Goal: Find specific page/section: Find specific page/section

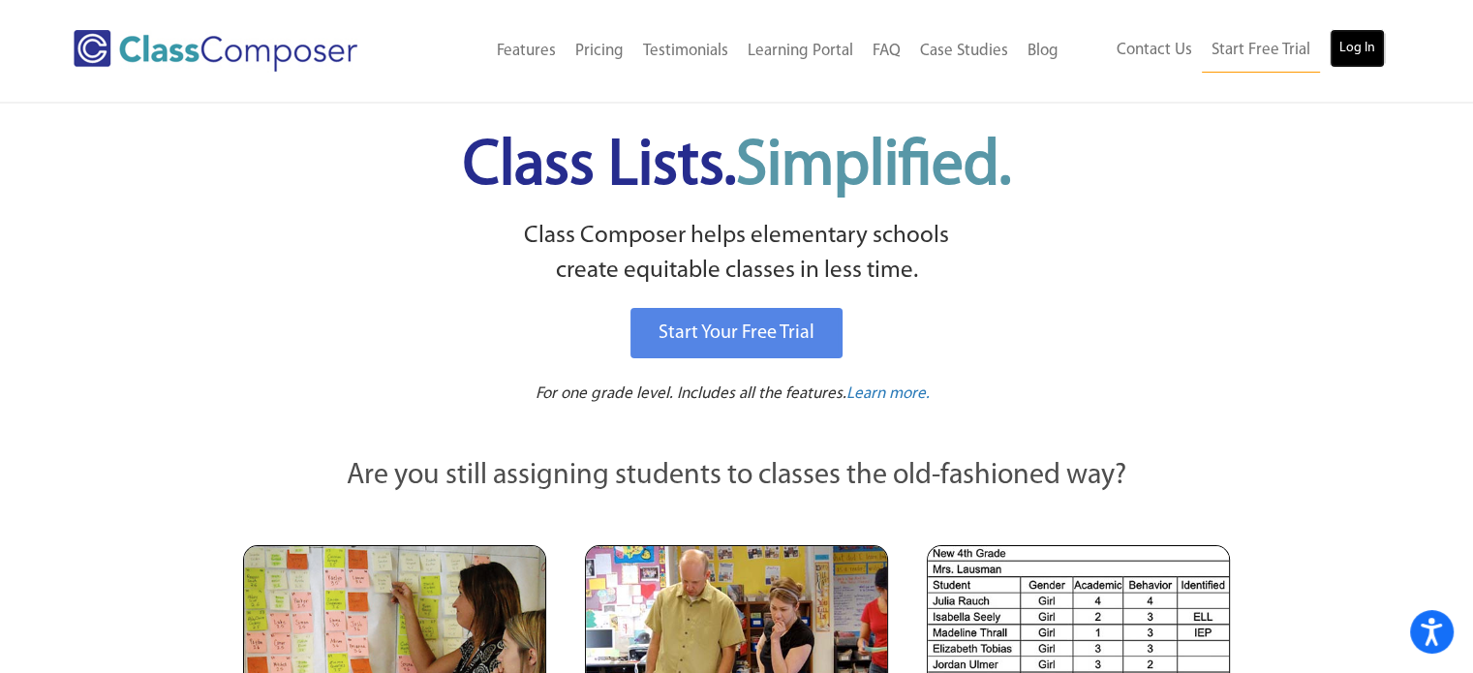
click at [1343, 52] on link "Log In" at bounding box center [1356, 48] width 55 height 39
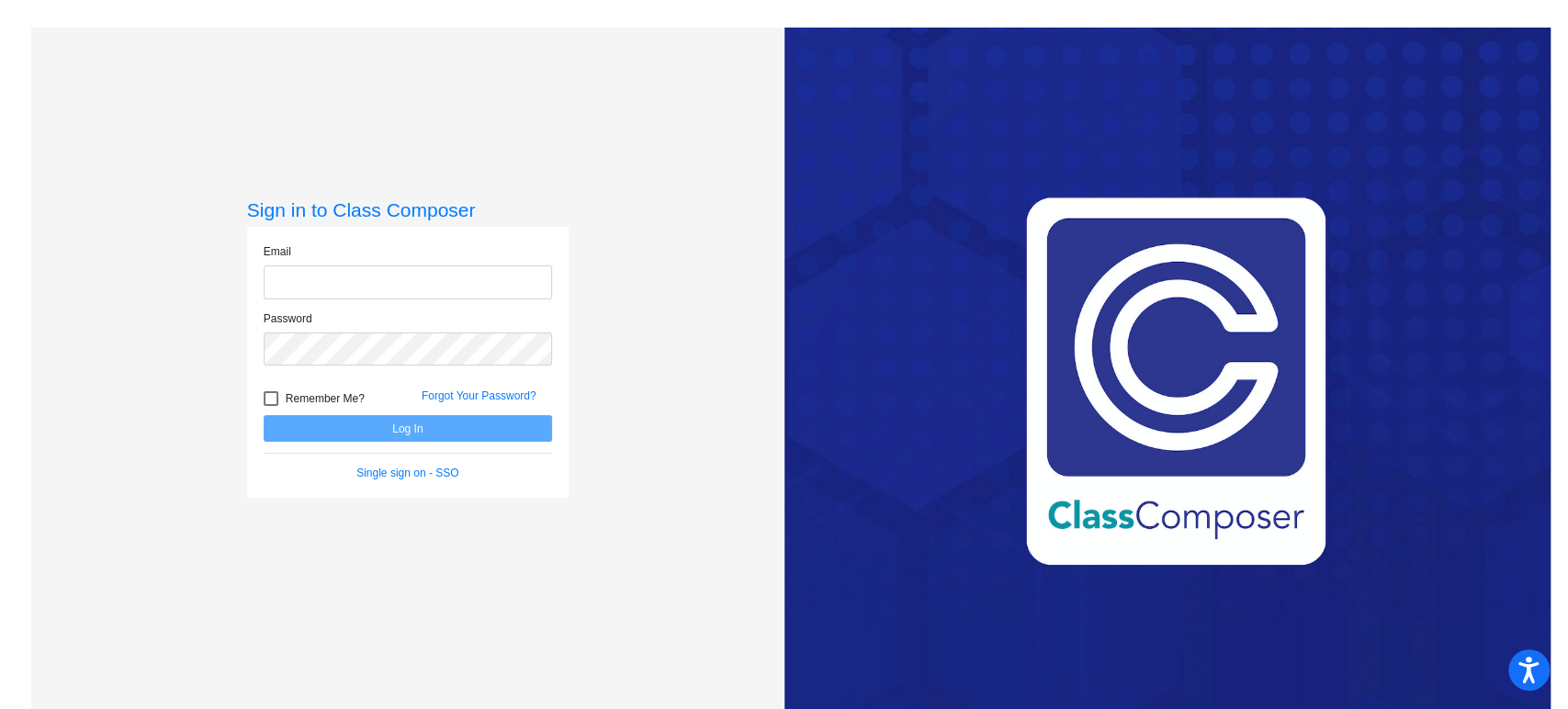
type input "[EMAIL_ADDRESS][DOMAIN_NAME]"
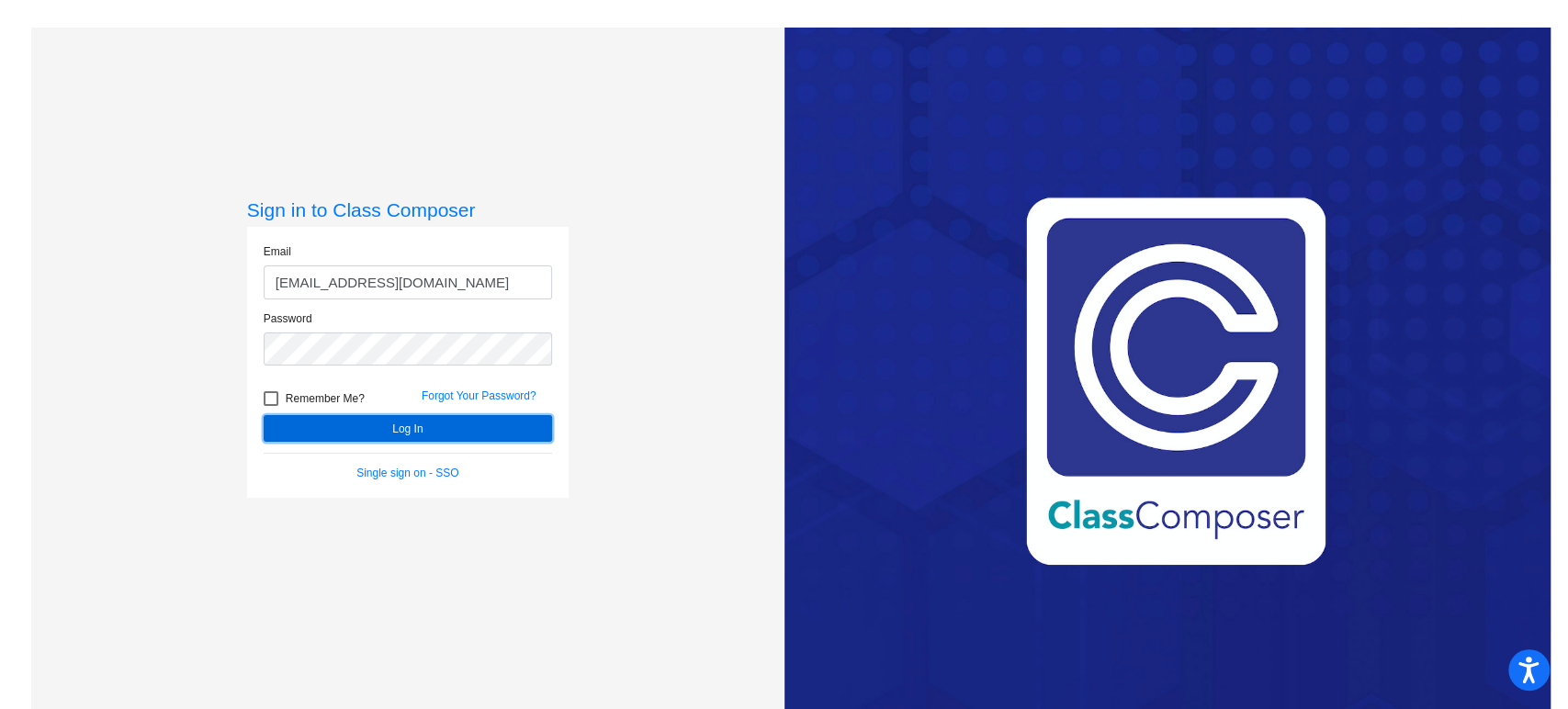
click at [397, 423] on button "Log In" at bounding box center [408, 429] width 288 height 27
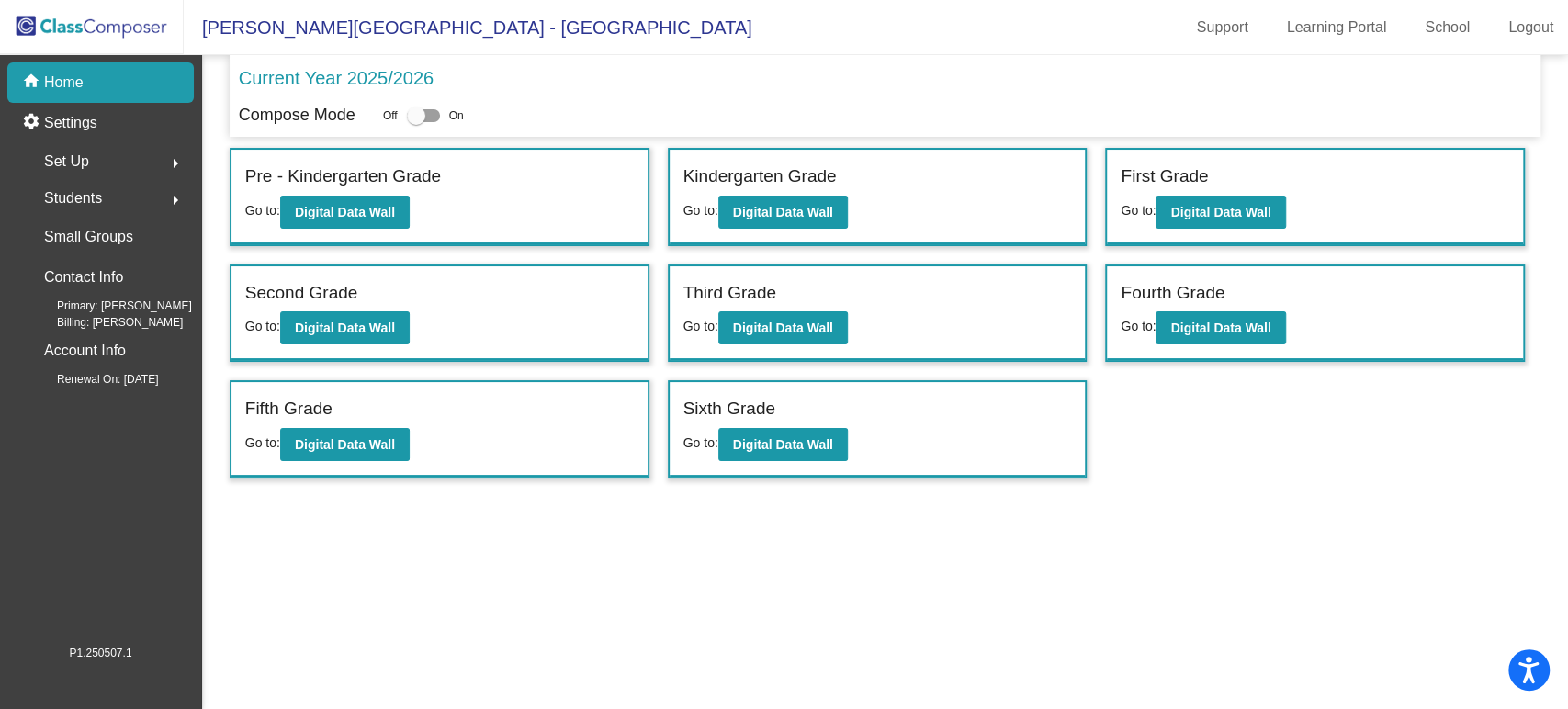
click at [138, 20] on img at bounding box center [92, 27] width 184 height 54
click at [360, 215] on b "Digital Data Wall" at bounding box center [345, 212] width 101 height 14
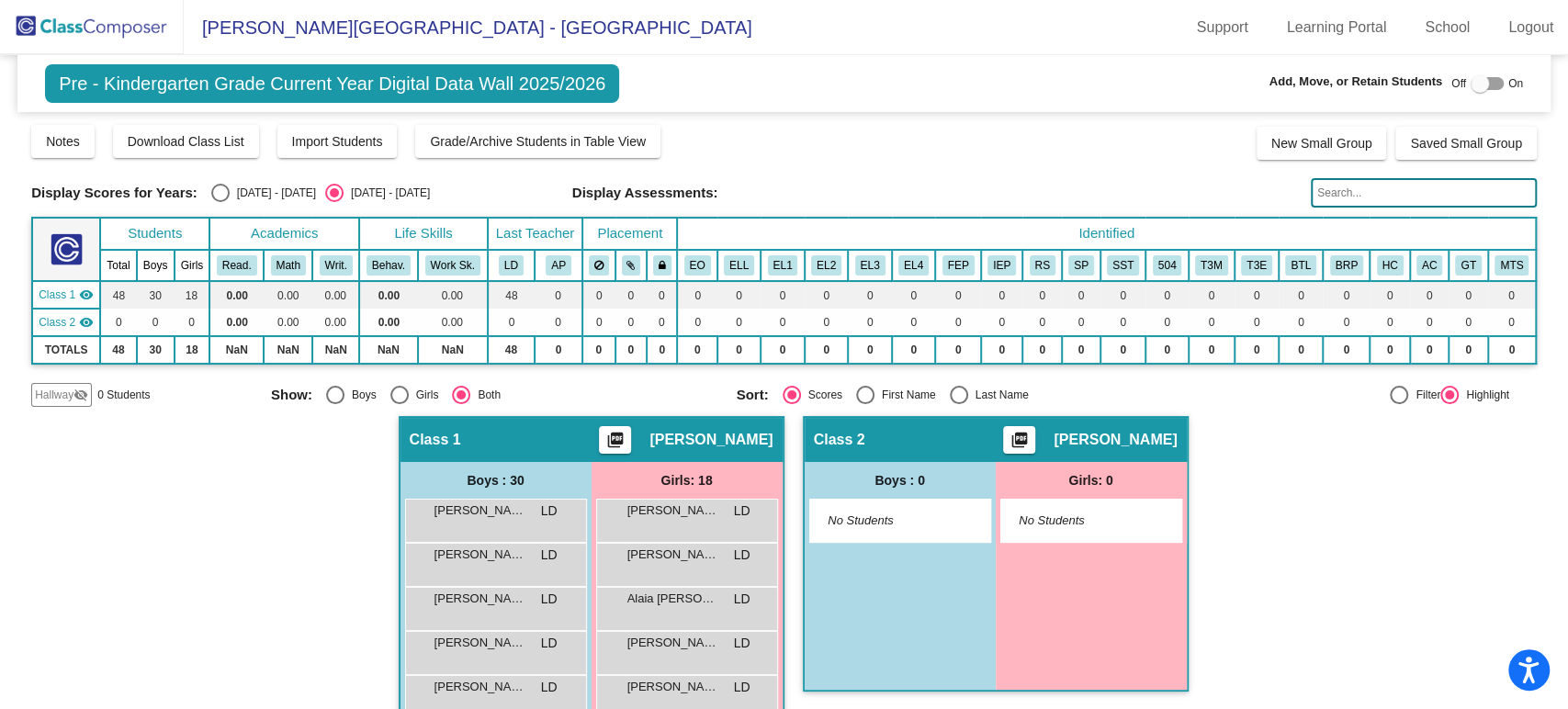
click at [123, 28] on img at bounding box center [92, 27] width 184 height 54
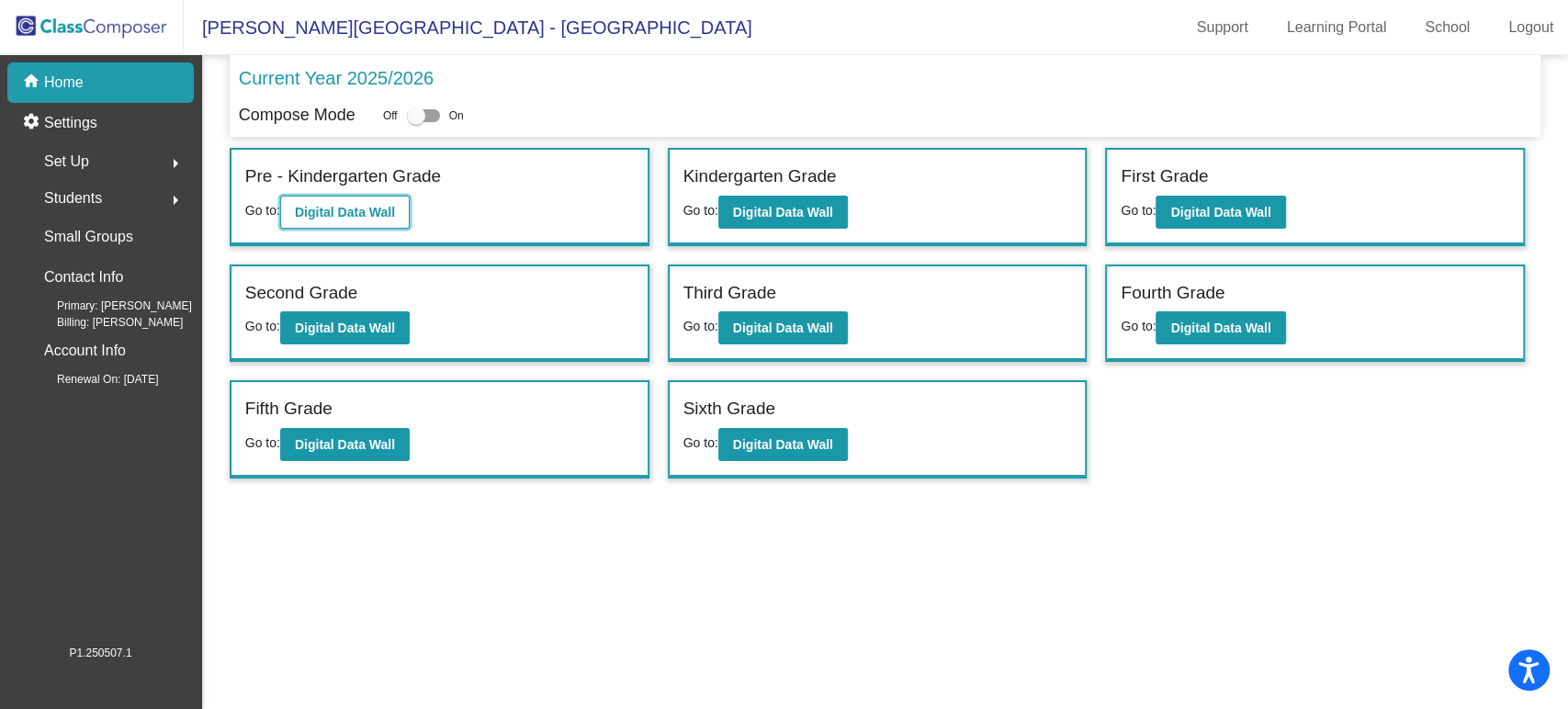
click at [360, 215] on b "Digital Data Wall" at bounding box center [345, 212] width 101 height 14
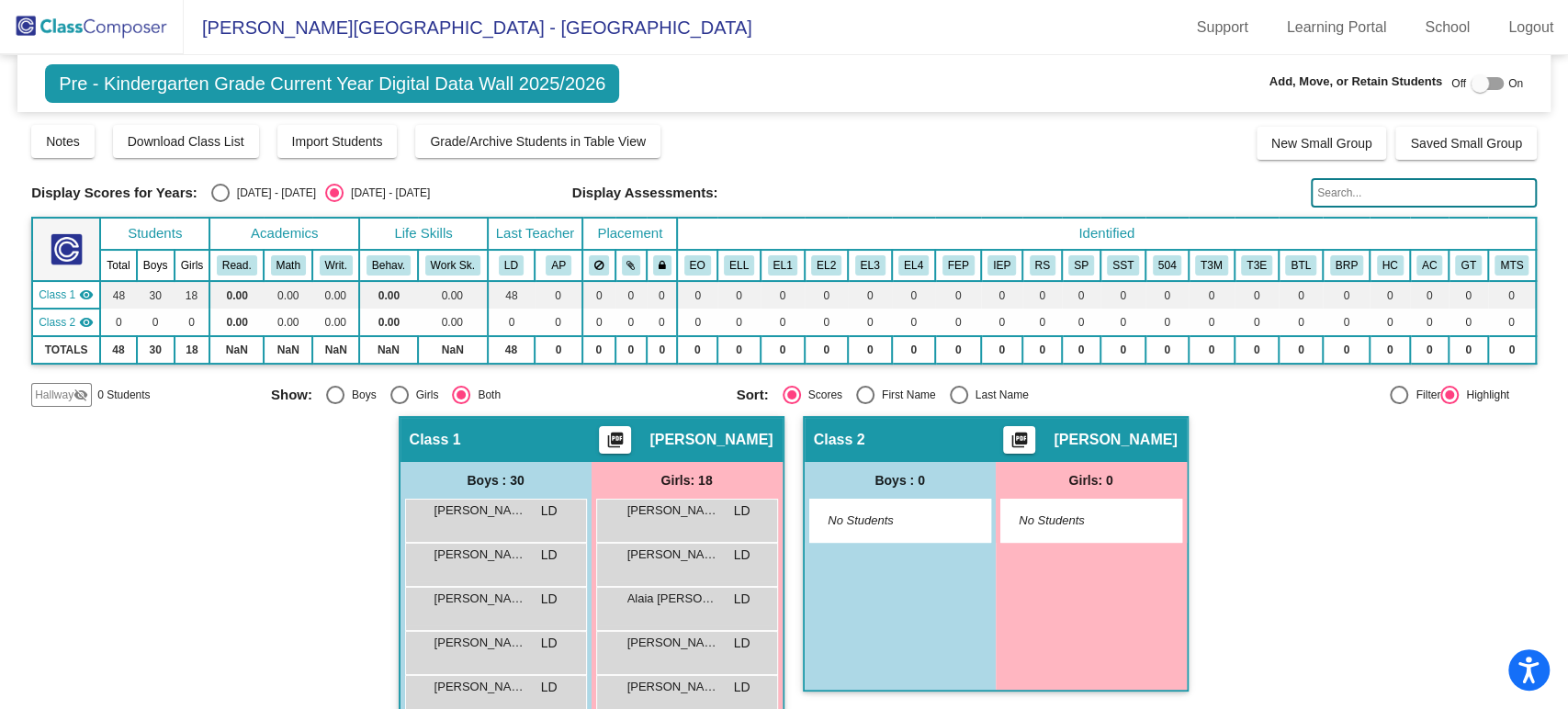
click at [253, 80] on span "Pre - Kindergarten Grade Current Year Digital Data Wall 2025/2026" at bounding box center [331, 84] width 574 height 39
click at [121, 29] on img at bounding box center [92, 27] width 184 height 54
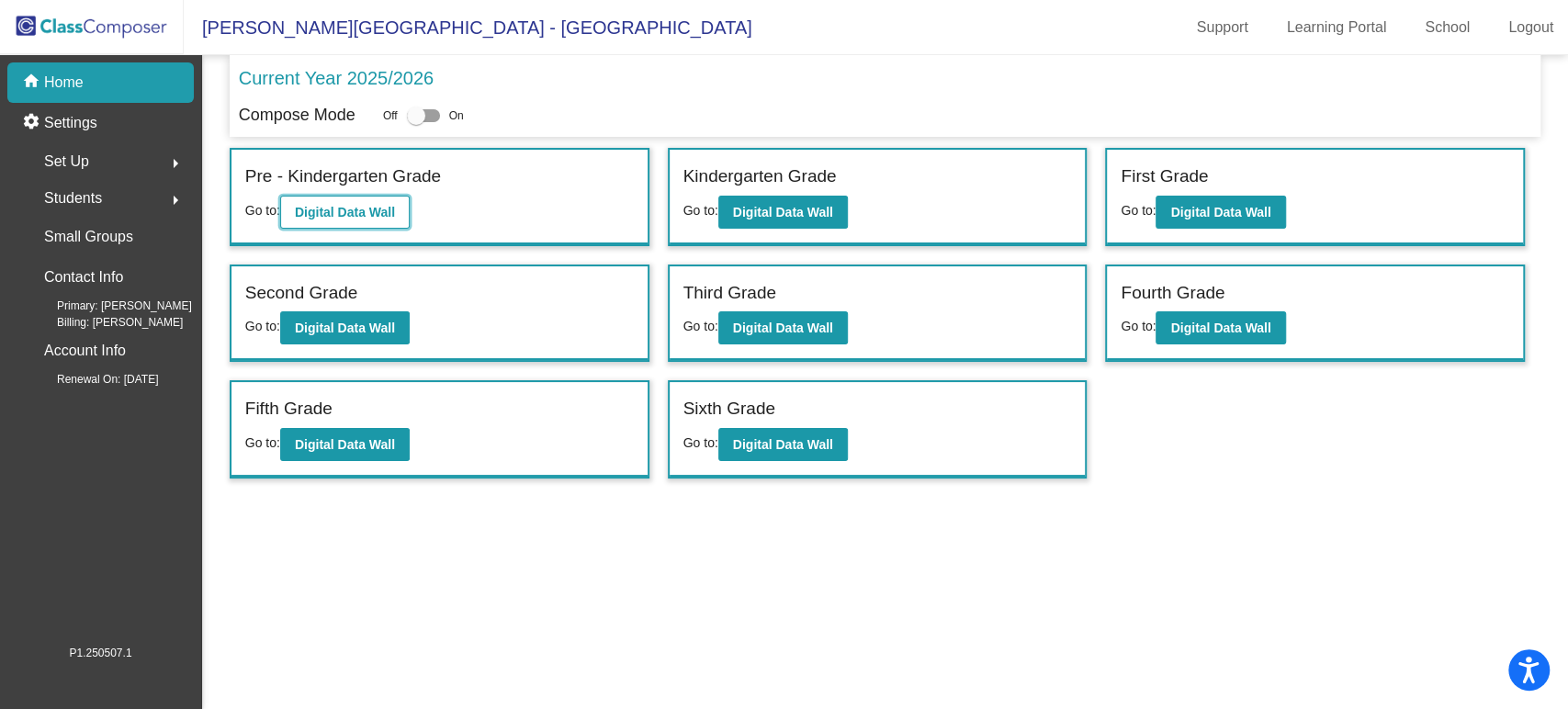
click at [362, 209] on b "Digital Data Wall" at bounding box center [345, 212] width 101 height 14
